Goal: Task Accomplishment & Management: Use online tool/utility

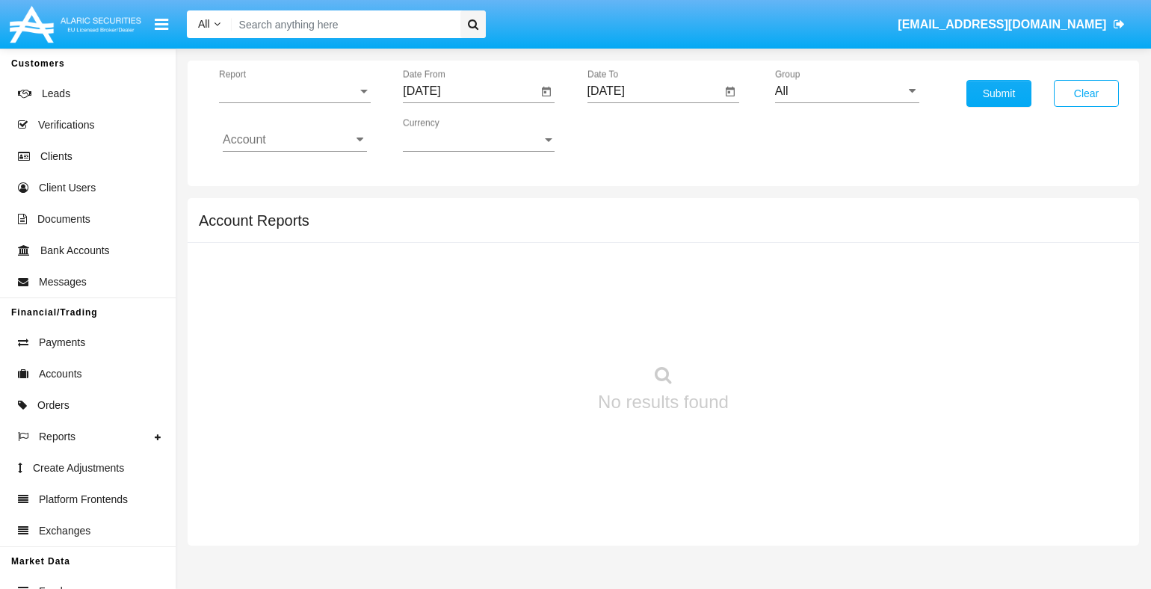
click at [294, 90] on span "Report" at bounding box center [288, 90] width 138 height 13
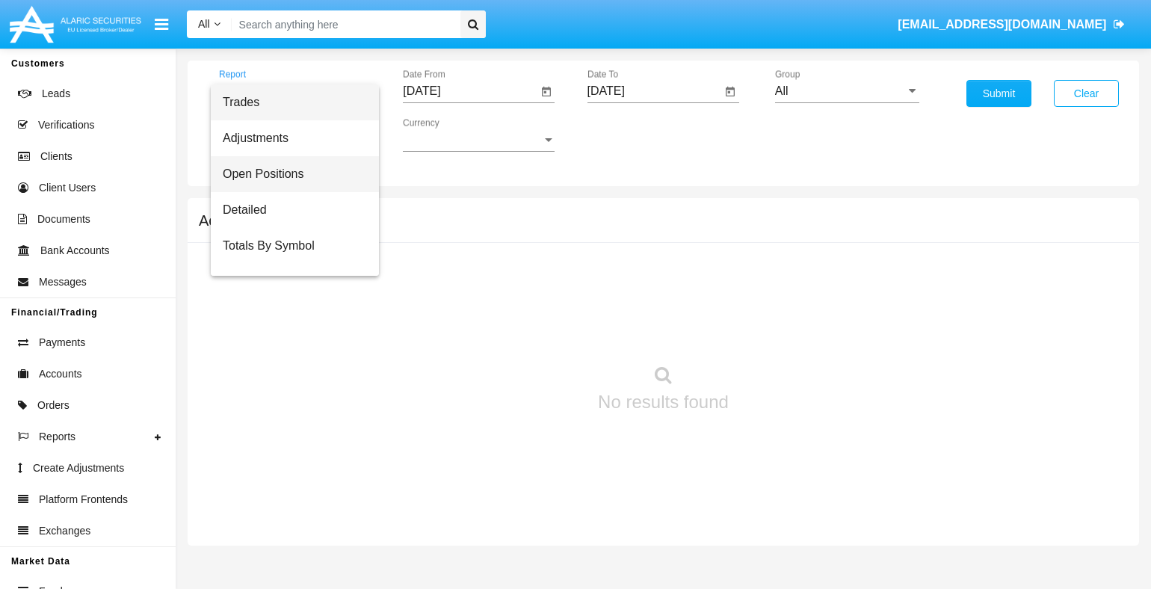
click at [289, 173] on span "Open Positions" at bounding box center [295, 174] width 144 height 36
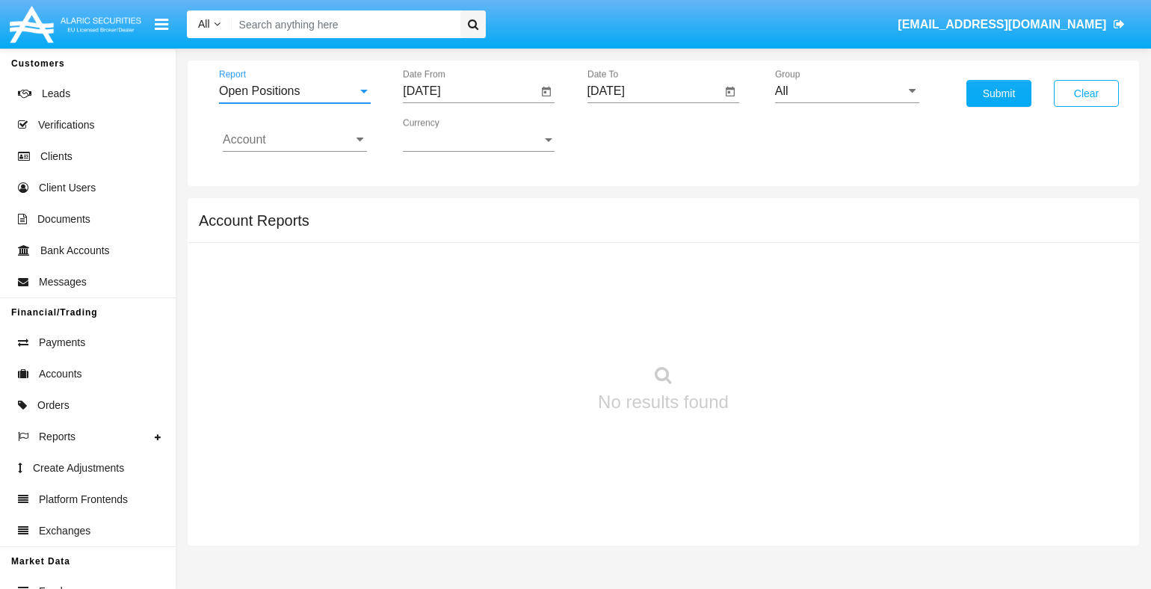
click at [469, 90] on input "[DATE]" at bounding box center [470, 90] width 134 height 13
click at [451, 134] on span "[DATE]" at bounding box center [438, 135] width 33 height 12
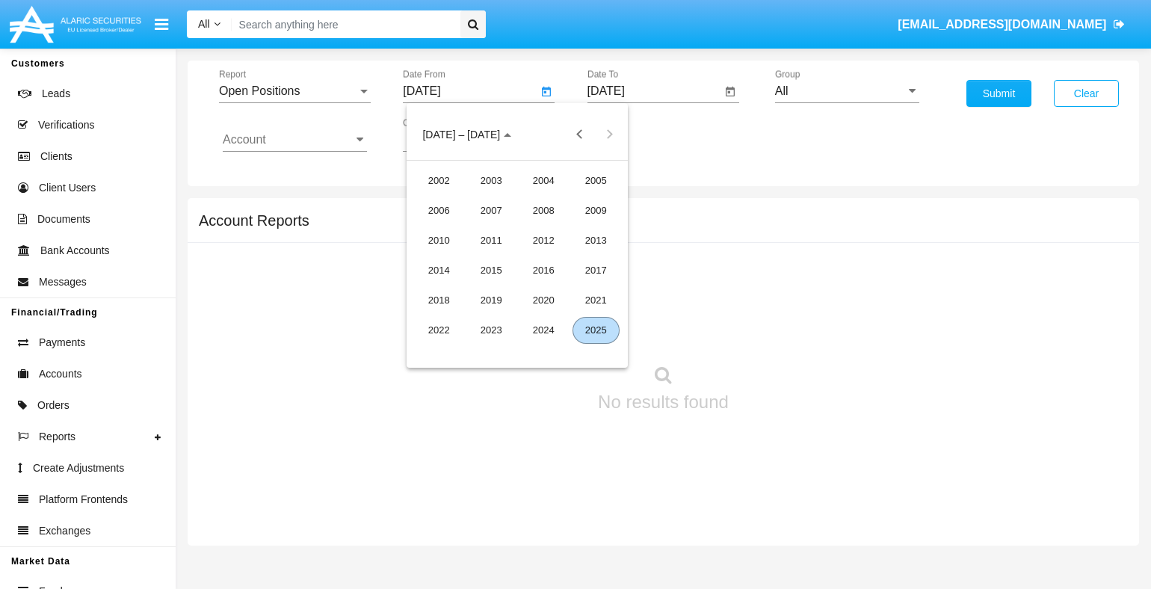
click at [596, 330] on div "2025" at bounding box center [595, 330] width 47 height 27
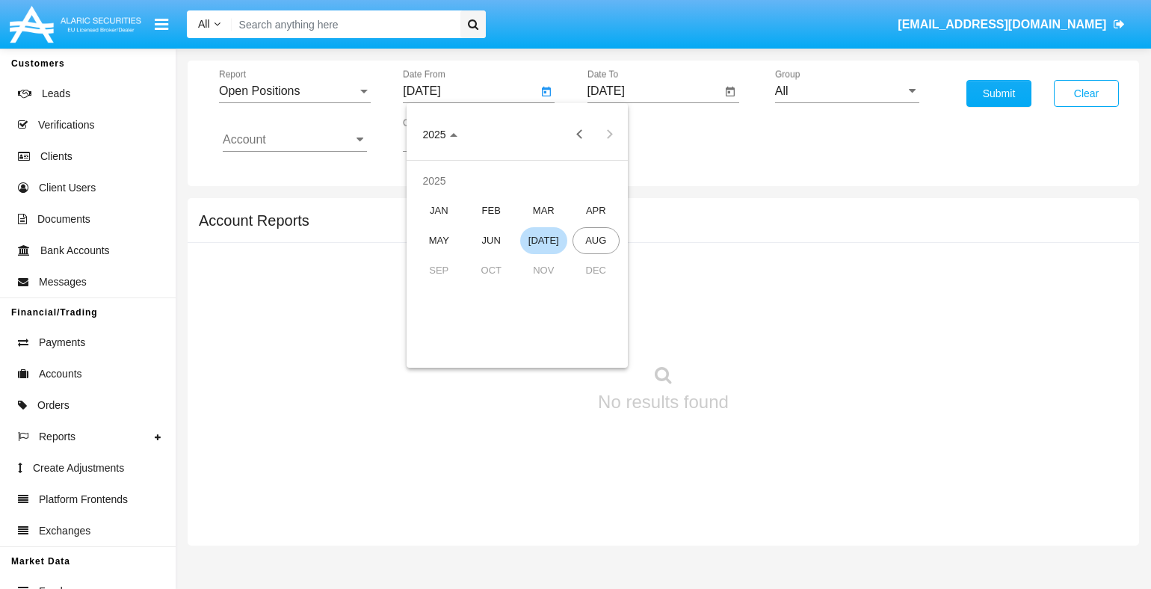
click at [543, 240] on div "[DATE]" at bounding box center [543, 240] width 47 height 27
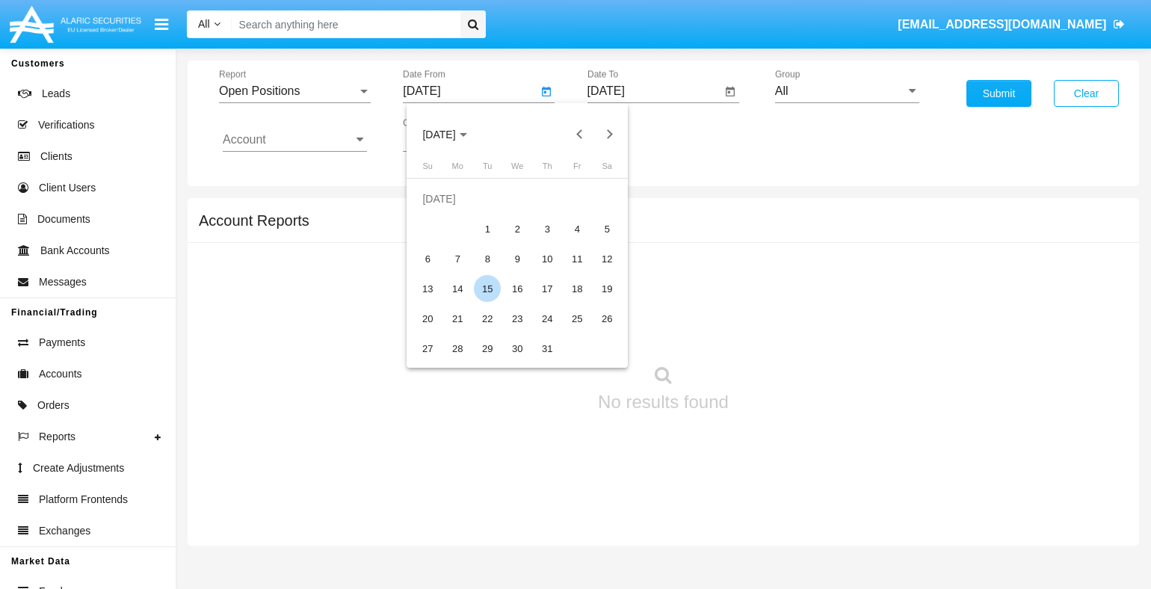
click at [487, 288] on div "15" at bounding box center [487, 288] width 27 height 27
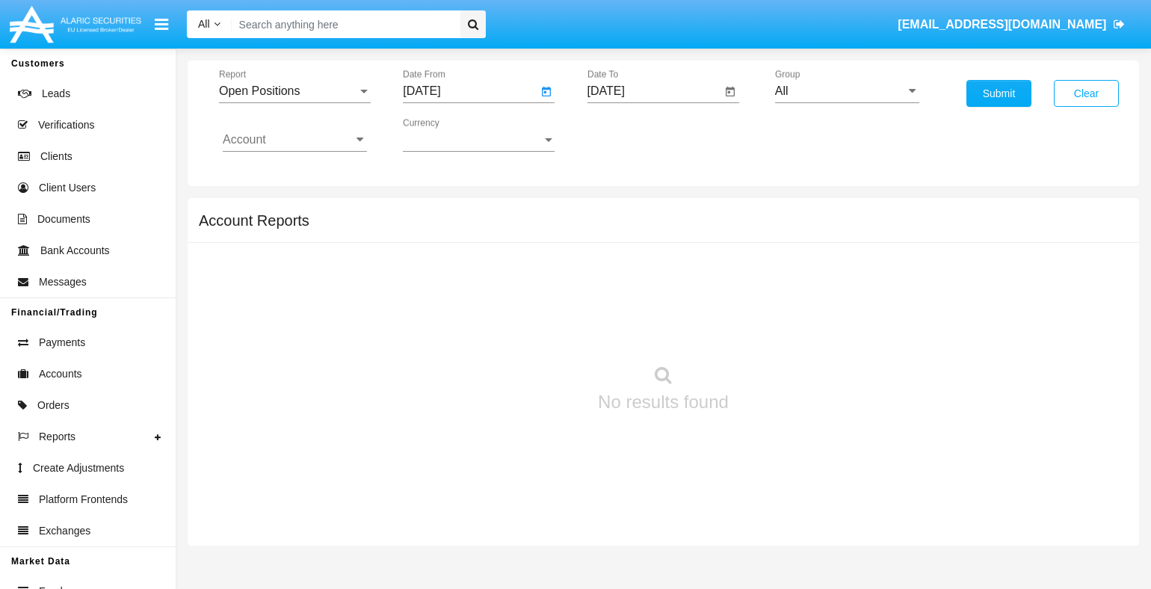
type input "[DATE]"
click at [654, 90] on input "[DATE]" at bounding box center [654, 90] width 134 height 13
click at [635, 134] on span "[DATE]" at bounding box center [623, 135] width 33 height 12
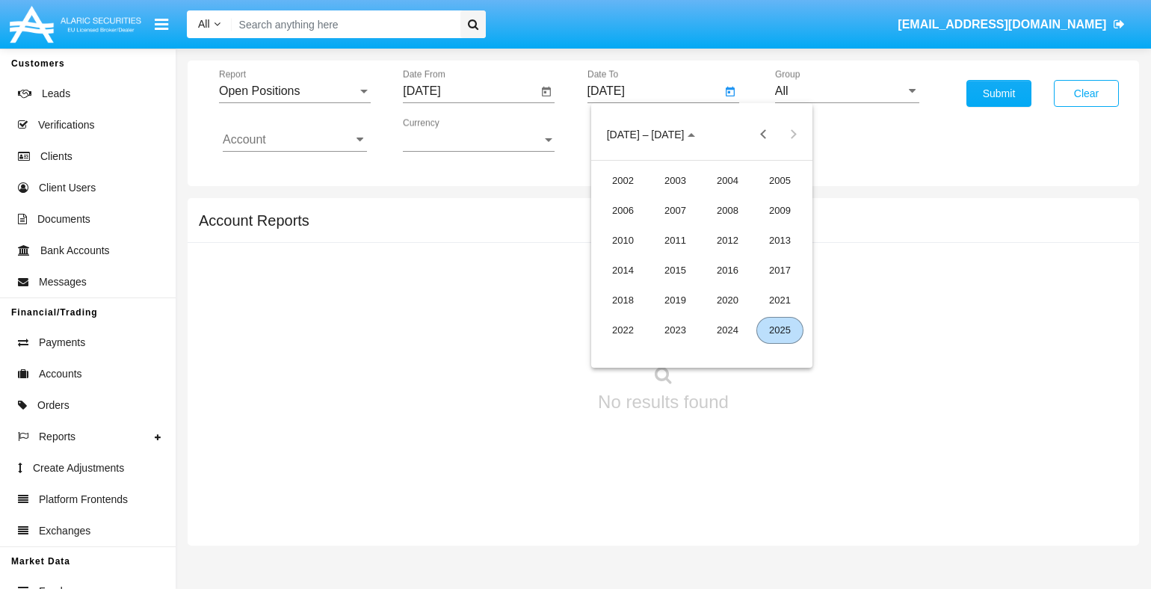
click at [780, 330] on div "2025" at bounding box center [779, 330] width 47 height 27
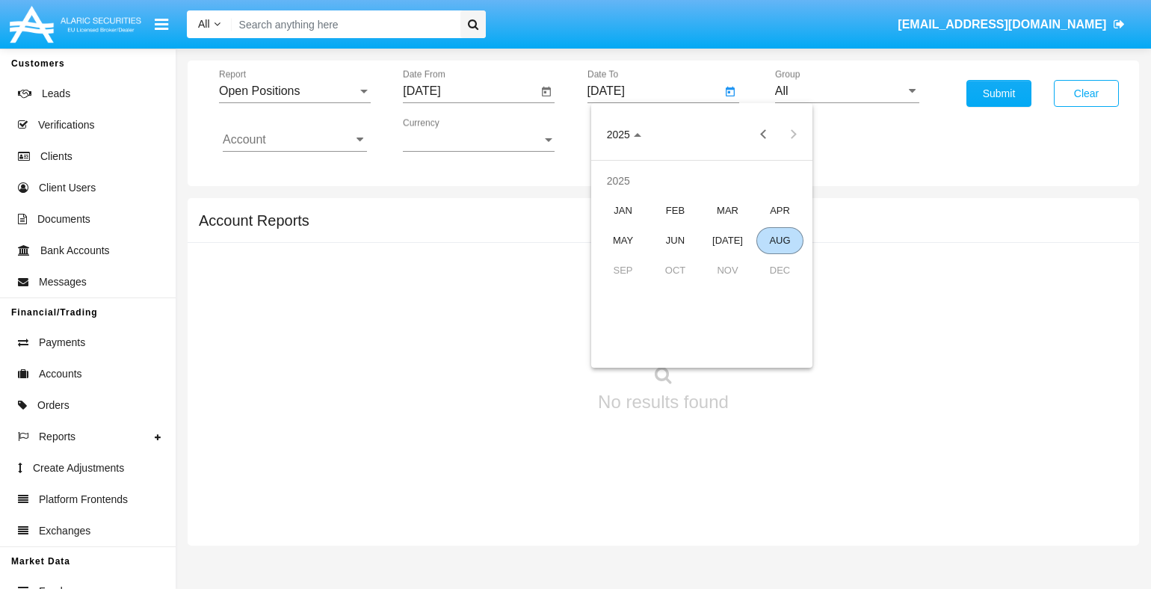
click at [780, 240] on div "AUG" at bounding box center [779, 240] width 47 height 27
click at [761, 259] on div "15" at bounding box center [761, 258] width 27 height 27
type input "[DATE]"
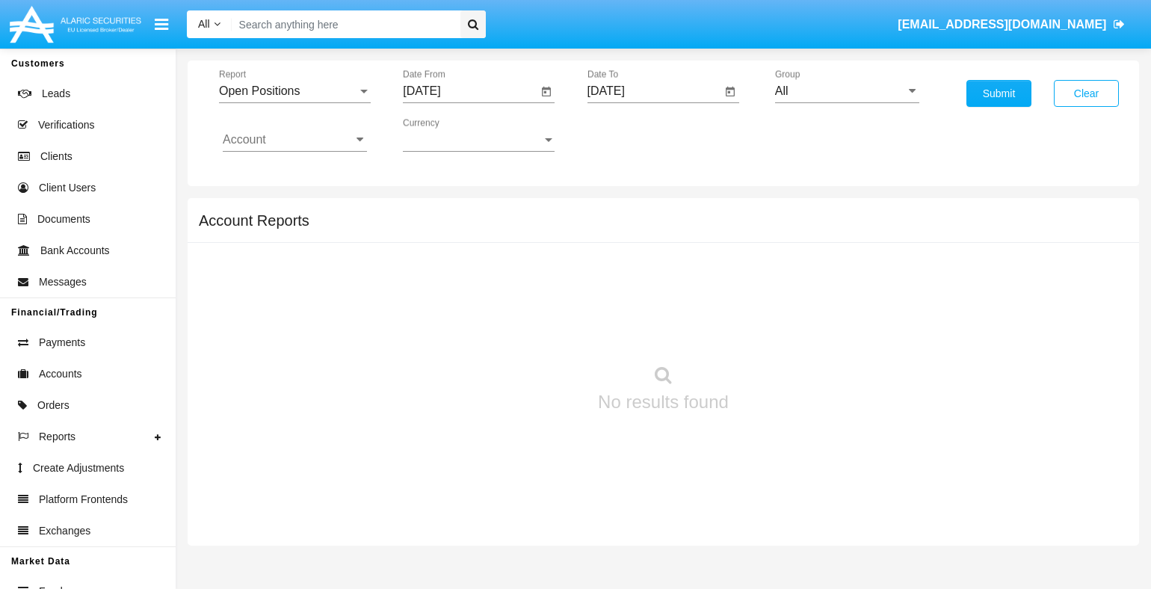
click at [847, 90] on input "All" at bounding box center [847, 90] width 144 height 13
type input "Hammer Web Lite"
click at [294, 139] on input "Account" at bounding box center [295, 139] width 144 height 13
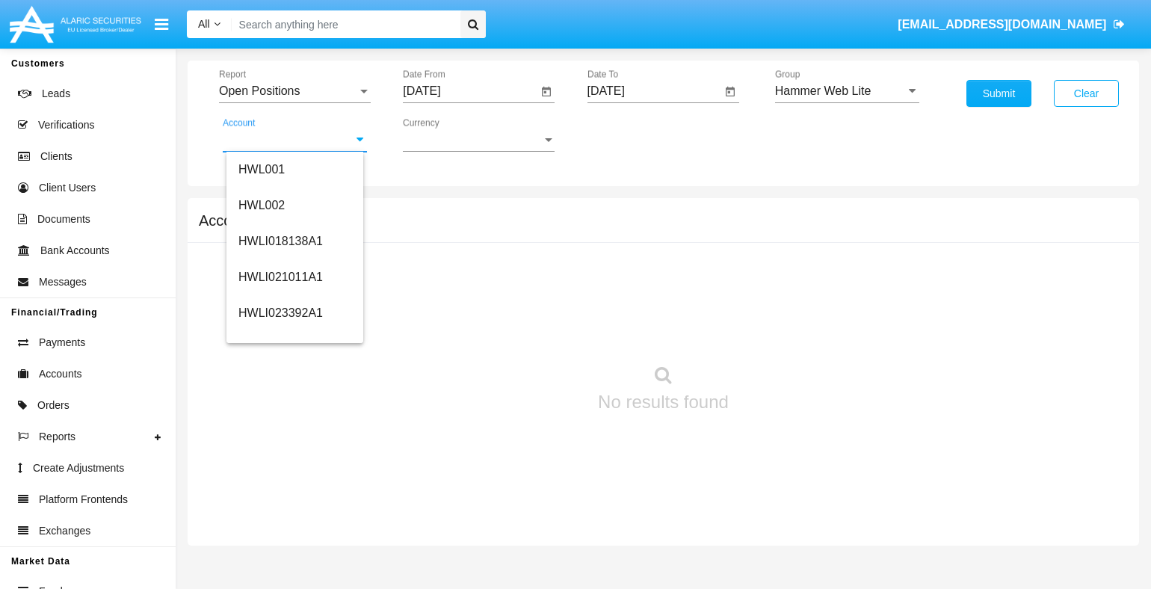
click at [279, 558] on span "HWLI025117A1" at bounding box center [280, 564] width 84 height 13
type input "HWLI025117A1"
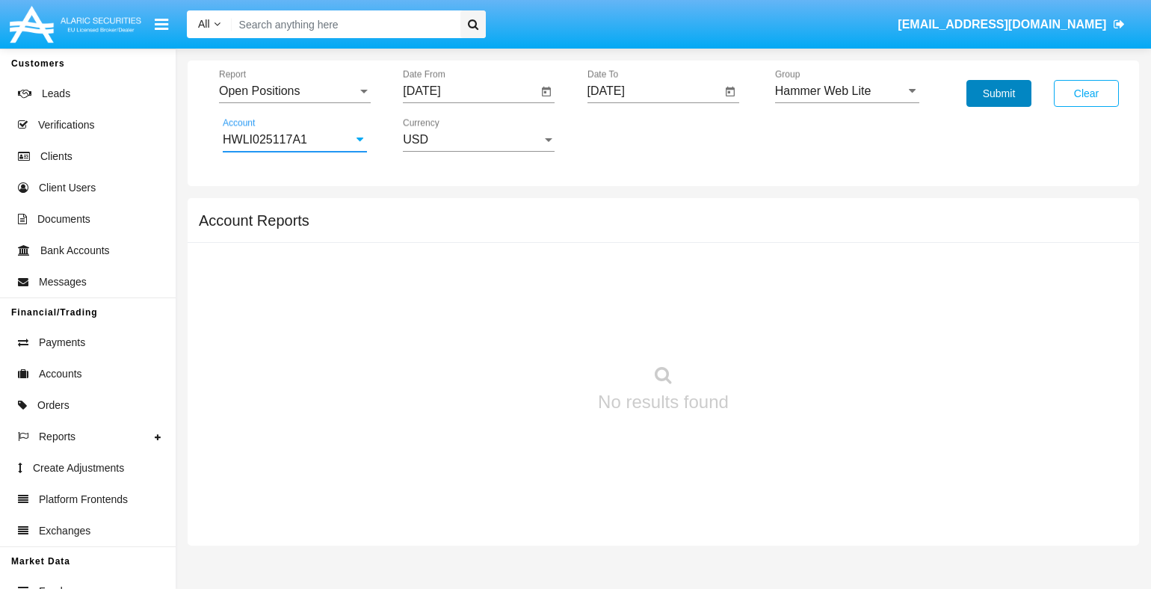
click at [998, 93] on button "Submit" at bounding box center [998, 93] width 65 height 27
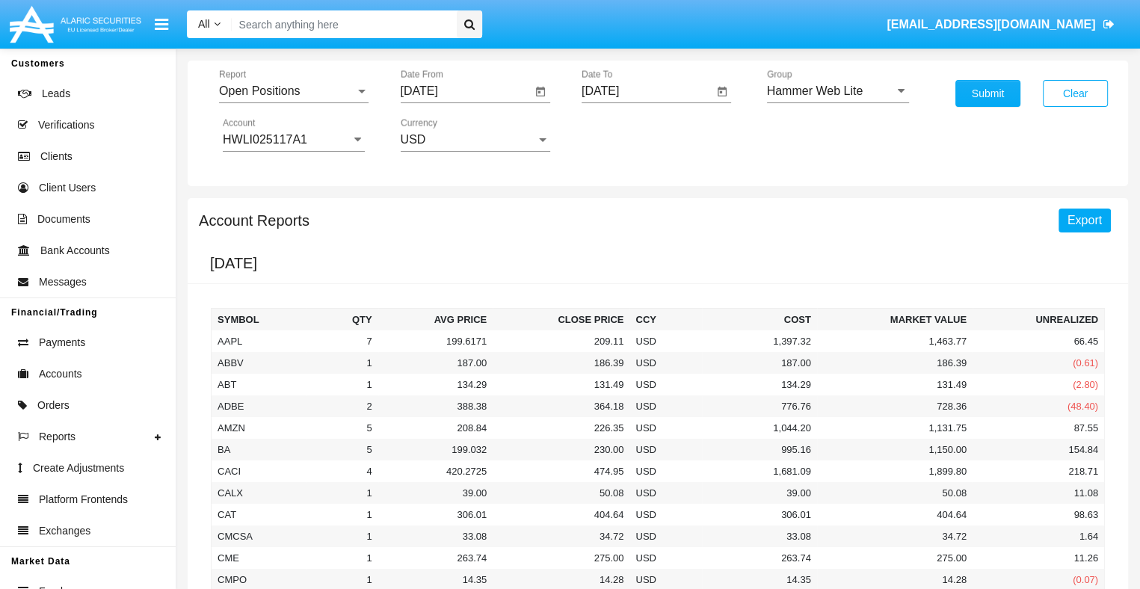
click at [1084, 219] on span "Export" at bounding box center [1084, 220] width 34 height 13
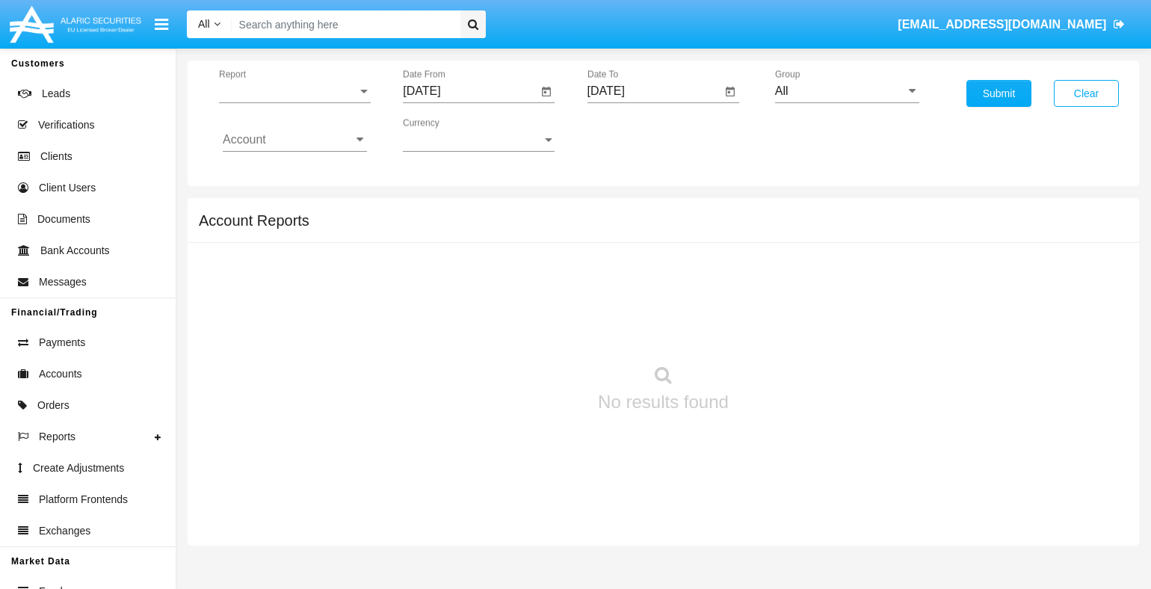
click at [294, 90] on span "Report" at bounding box center [288, 90] width 138 height 13
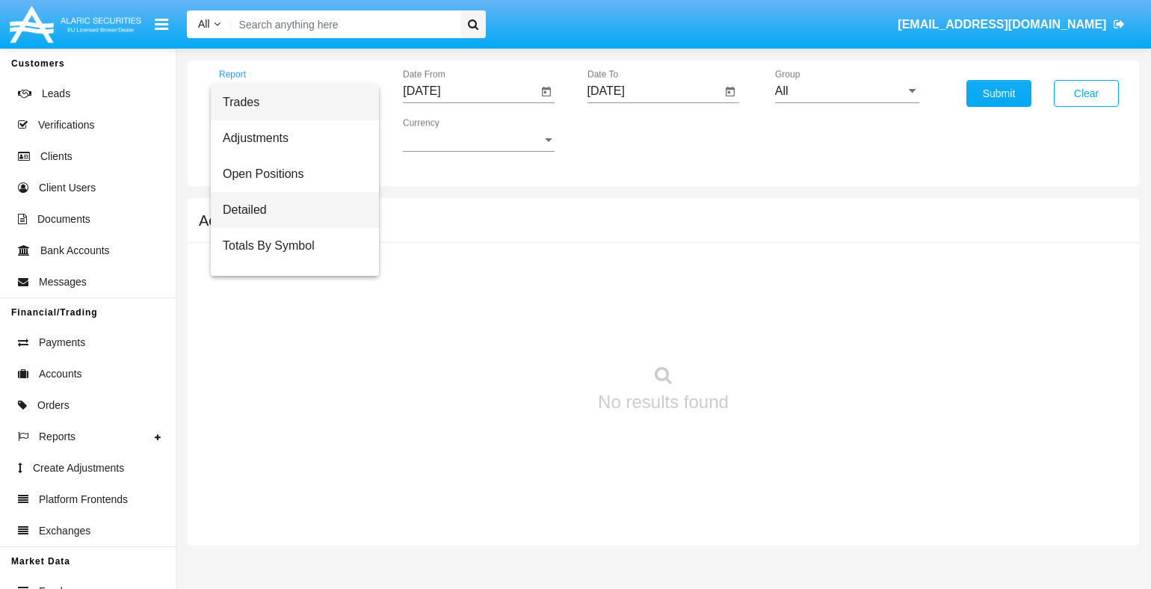
click at [289, 209] on span "Detailed" at bounding box center [295, 210] width 144 height 36
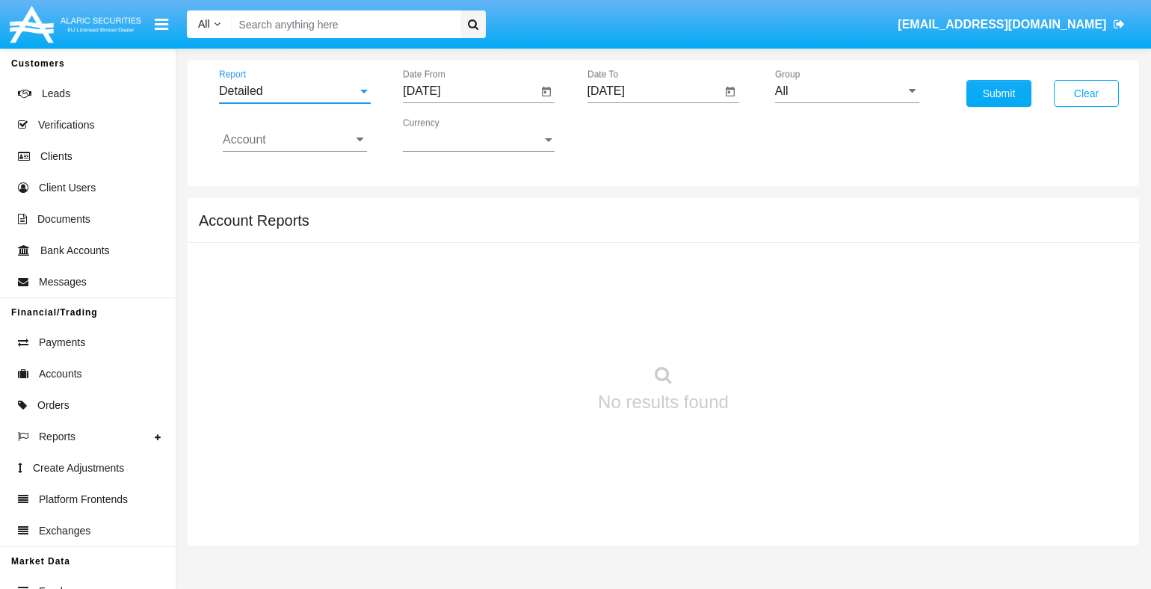
click at [469, 90] on input "[DATE]" at bounding box center [470, 90] width 134 height 13
click at [451, 134] on span "[DATE]" at bounding box center [438, 135] width 33 height 12
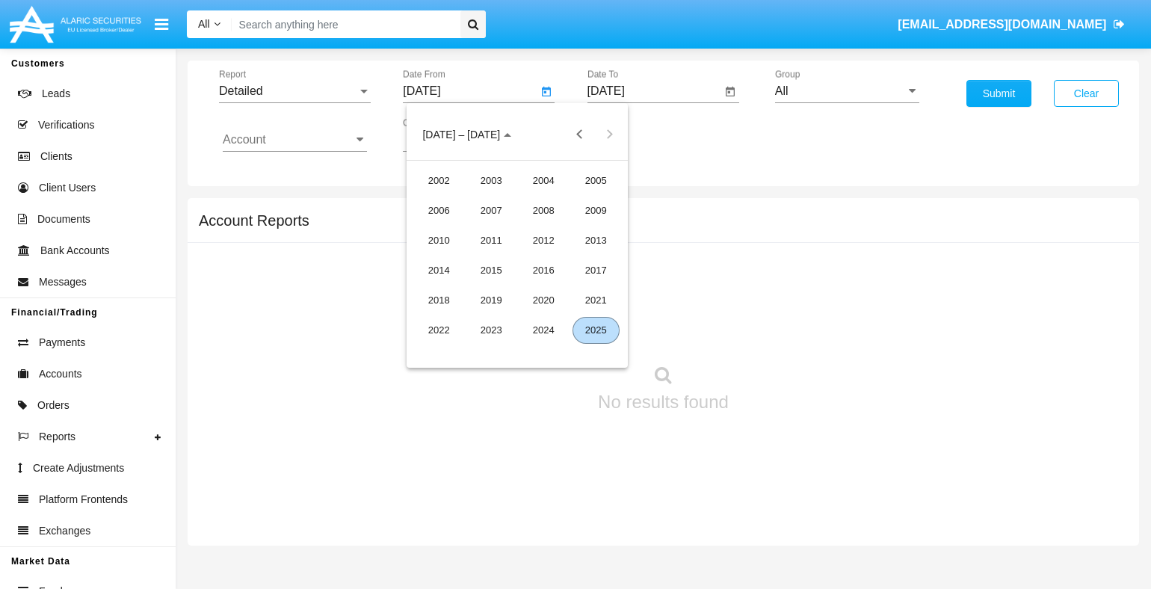
click at [596, 330] on div "2025" at bounding box center [595, 330] width 47 height 27
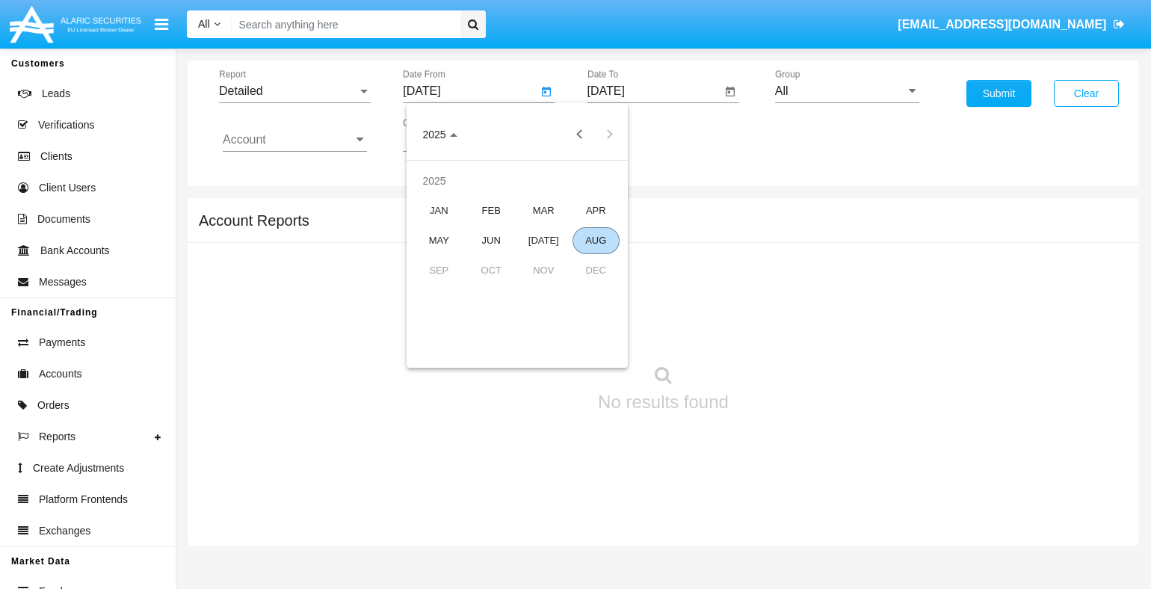
click at [596, 240] on div "AUG" at bounding box center [595, 240] width 47 height 27
click at [487, 229] on div "5" at bounding box center [487, 228] width 27 height 27
type input "[DATE]"
click at [654, 90] on input "[DATE]" at bounding box center [654, 90] width 134 height 13
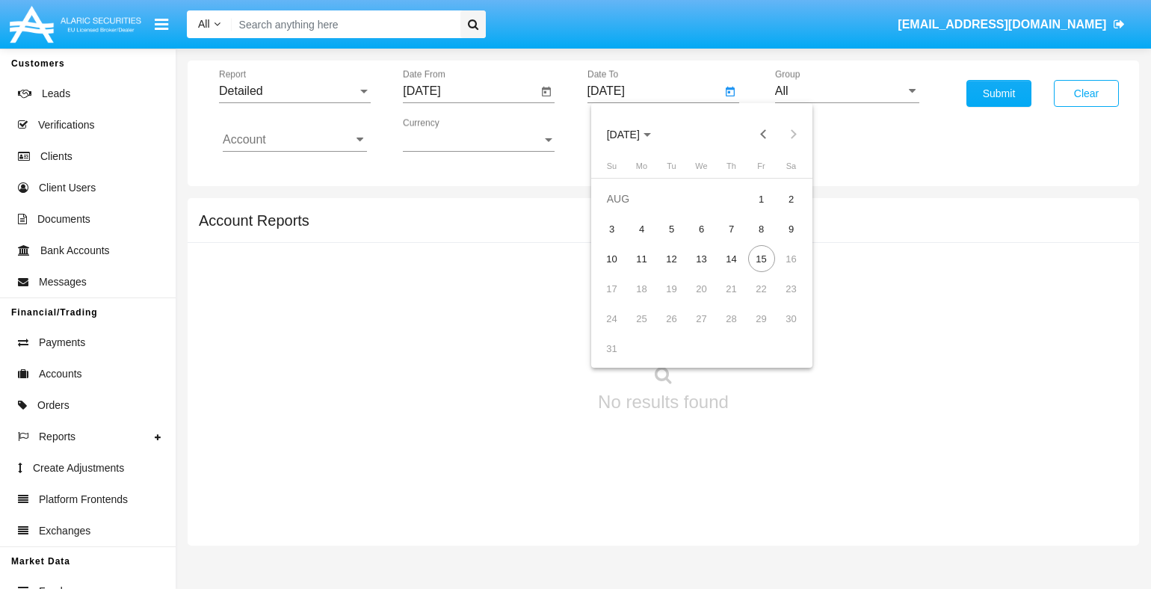
click at [635, 134] on span "[DATE]" at bounding box center [623, 135] width 33 height 12
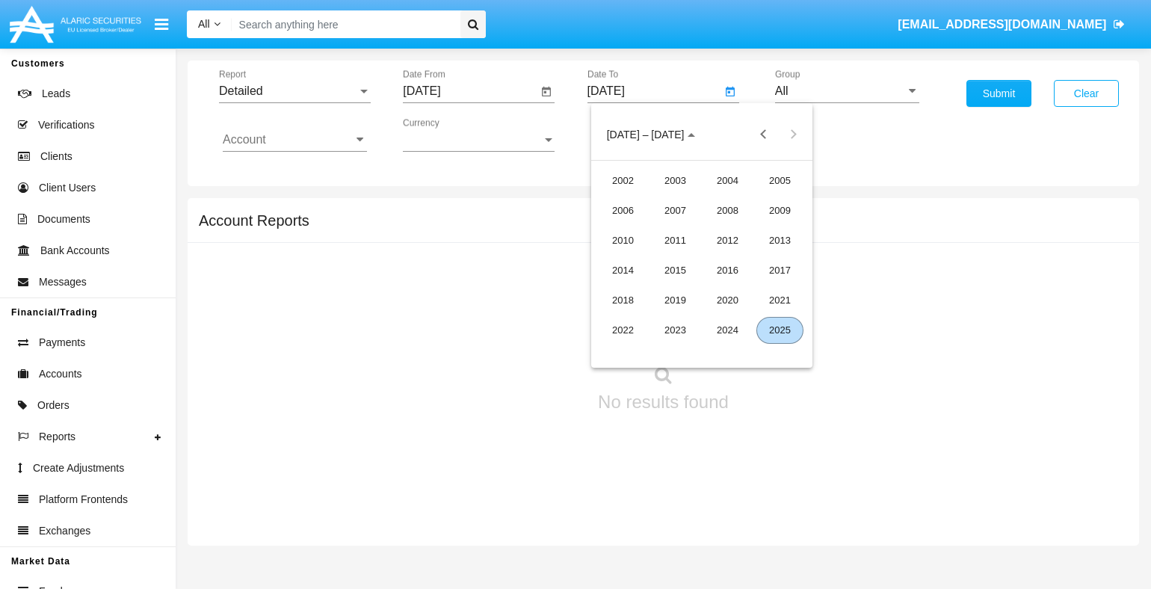
click at [780, 330] on div "2025" at bounding box center [779, 330] width 47 height 27
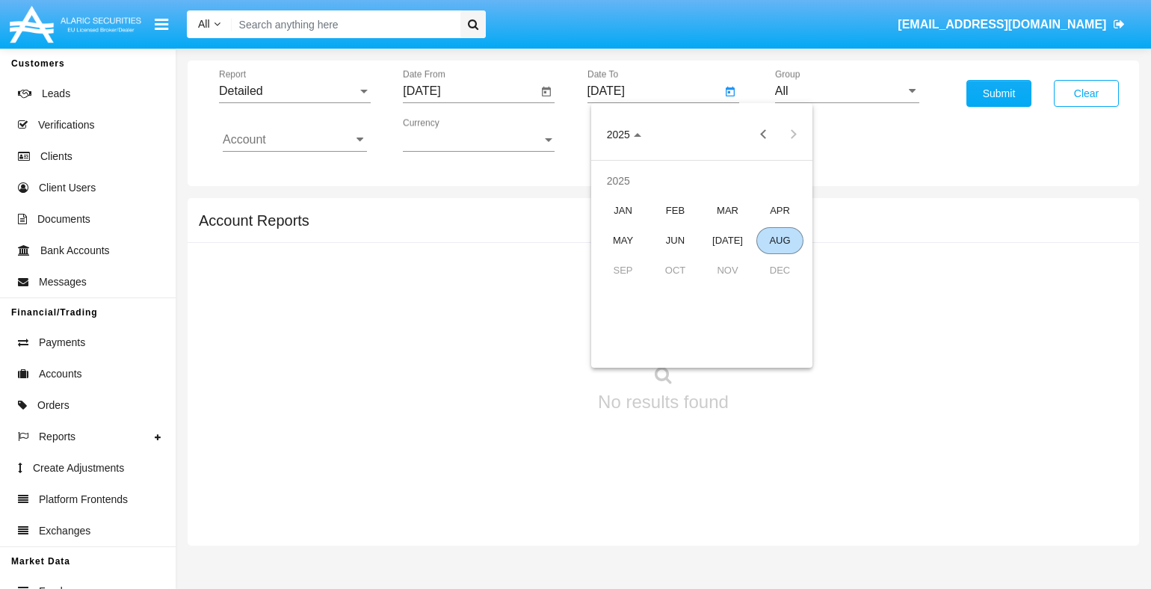
click at [780, 240] on div "AUG" at bounding box center [779, 240] width 47 height 27
click at [761, 259] on div "15" at bounding box center [761, 258] width 27 height 27
type input "[DATE]"
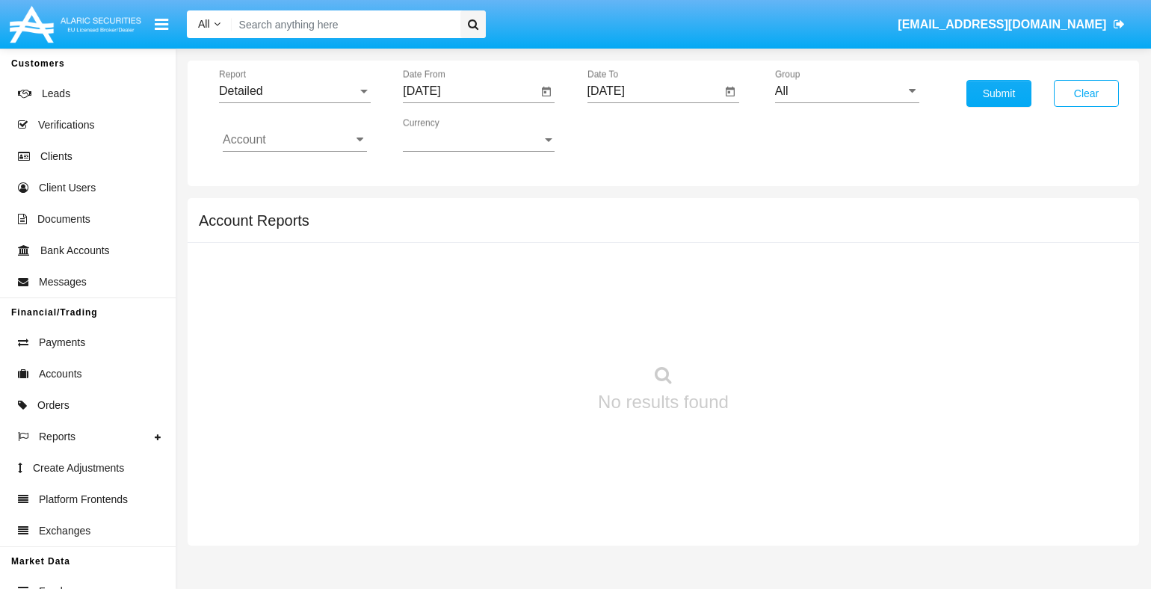
click at [847, 90] on input "All" at bounding box center [847, 90] width 144 height 13
type input "Hammer Web Lite"
click at [294, 139] on input "Account" at bounding box center [295, 139] width 144 height 13
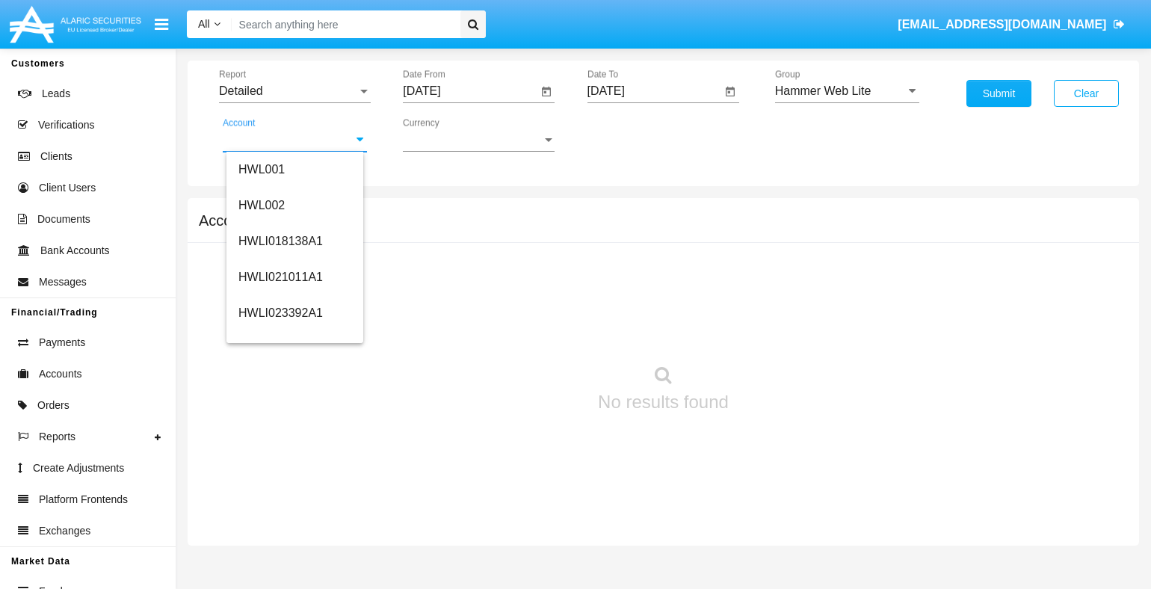
click at [279, 558] on span "HWLI025117A1" at bounding box center [280, 564] width 84 height 13
type input "HWLI025117A1"
click at [998, 93] on button "Submit" at bounding box center [998, 93] width 65 height 27
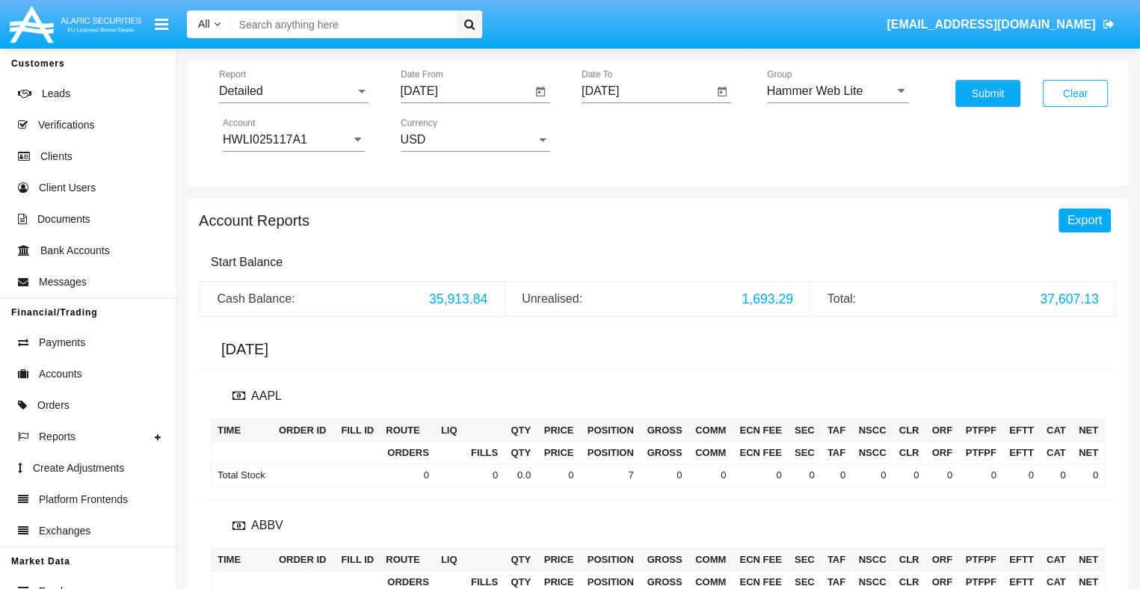
click at [1084, 219] on span "Export" at bounding box center [1084, 220] width 34 height 13
